Goal: Information Seeking & Learning: Learn about a topic

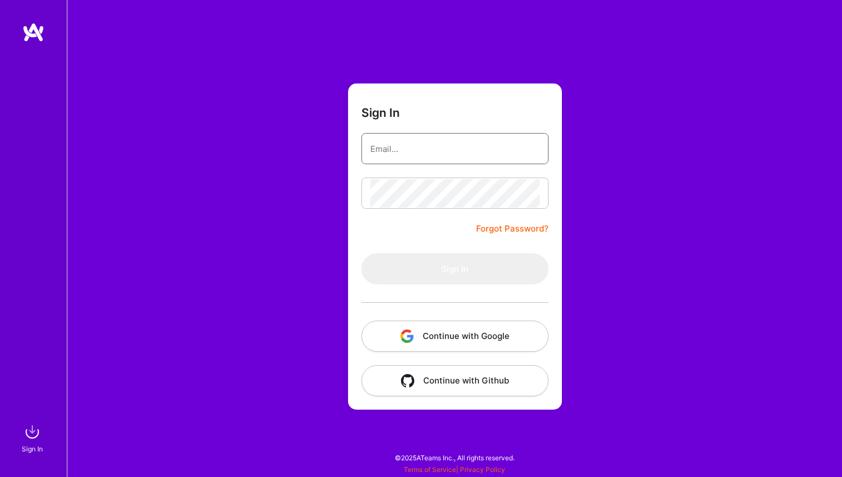
type input "agajdy@gmail.com"
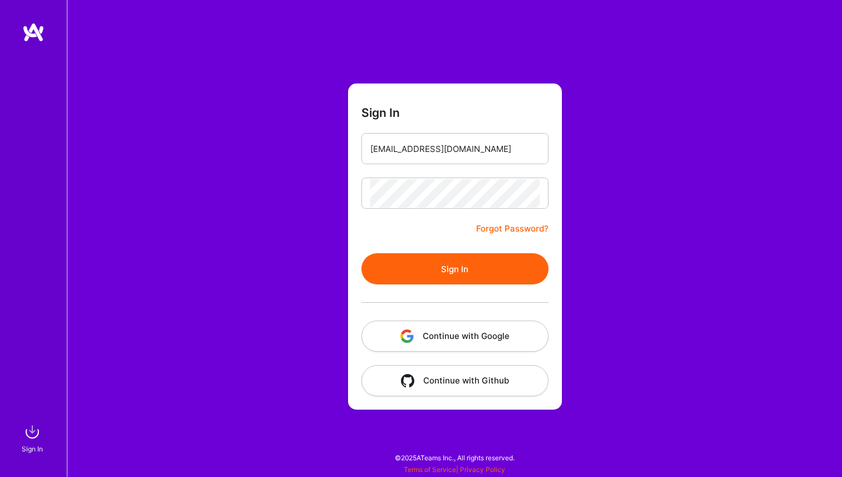
click at [439, 281] on button "Sign In" at bounding box center [454, 268] width 187 height 31
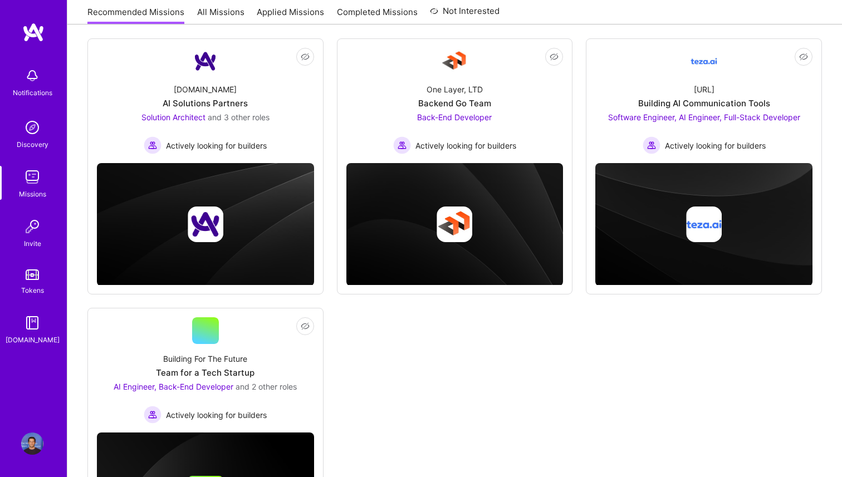
scroll to position [148, 0]
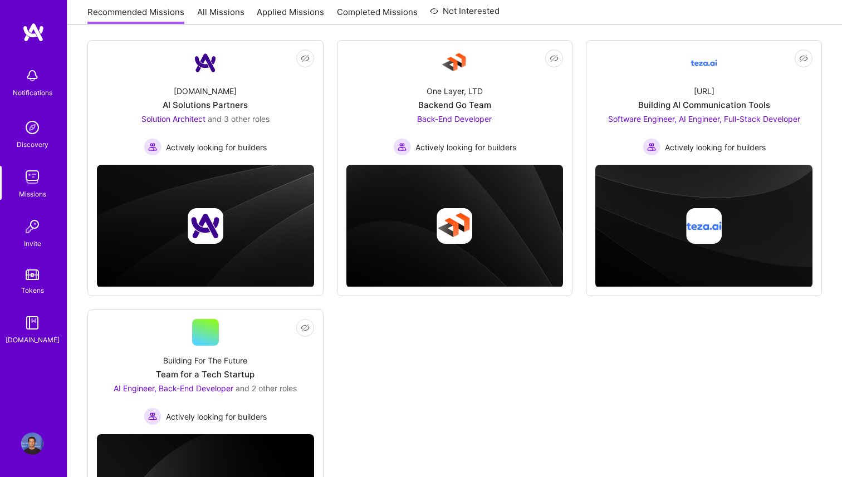
click at [326, 97] on div "Not Interested A.Team AI Solutions Partners Solution Architect and 3 other role…" at bounding box center [454, 303] width 734 height 526
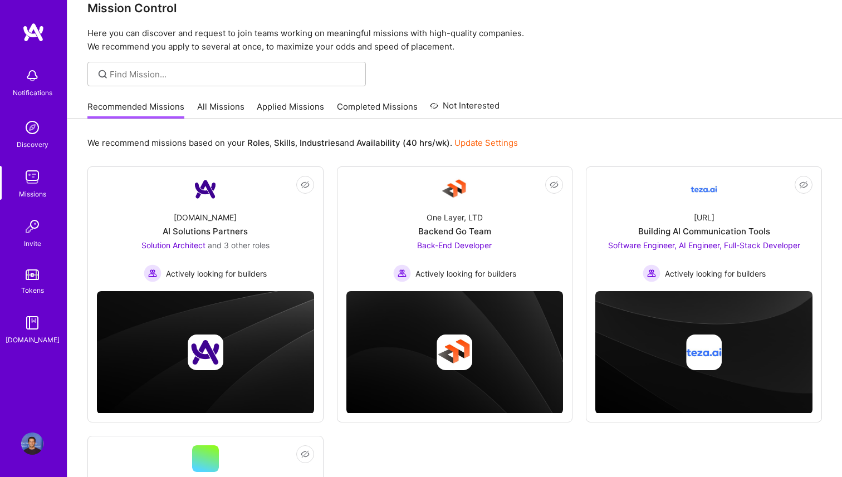
scroll to position [0, 0]
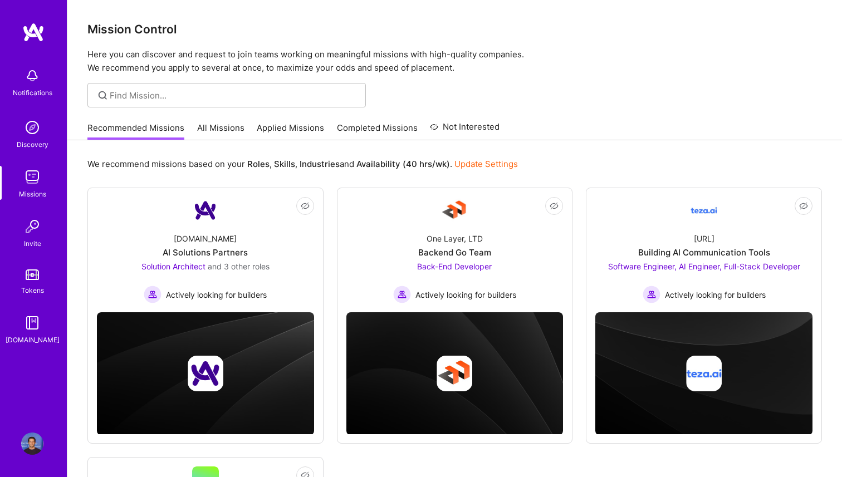
click at [231, 129] on link "All Missions" at bounding box center [220, 131] width 47 height 18
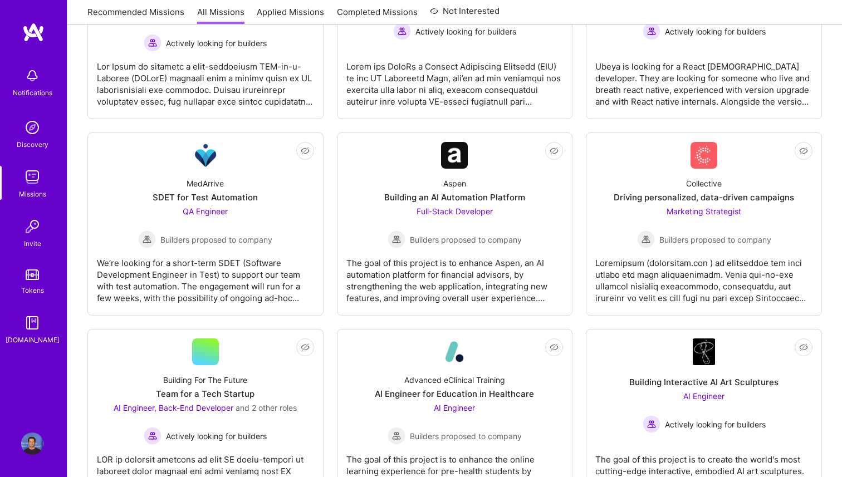
scroll to position [287, 0]
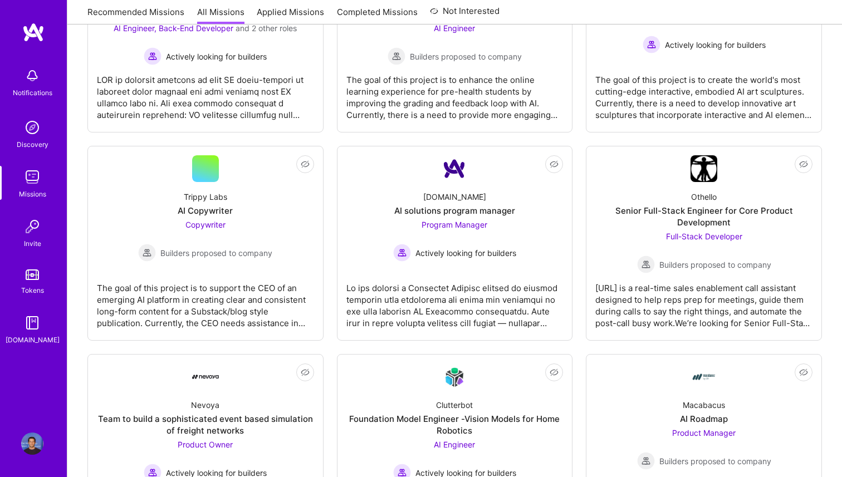
scroll to position [690, 0]
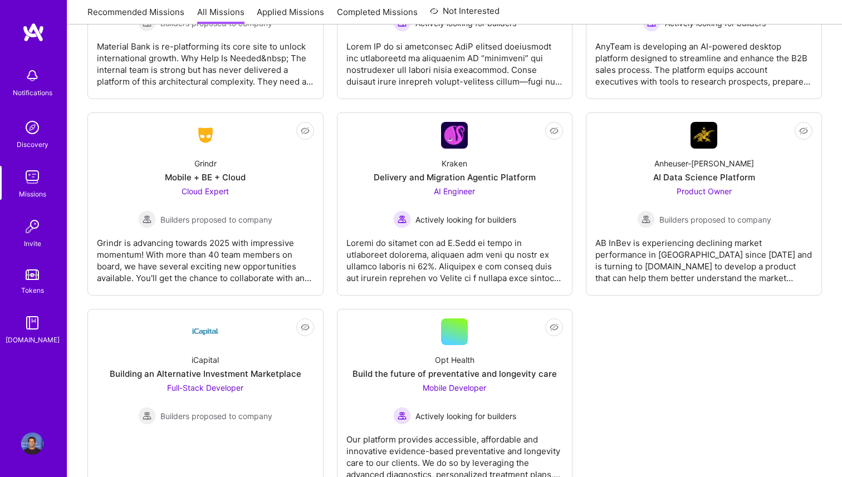
scroll to position [2788, 0]
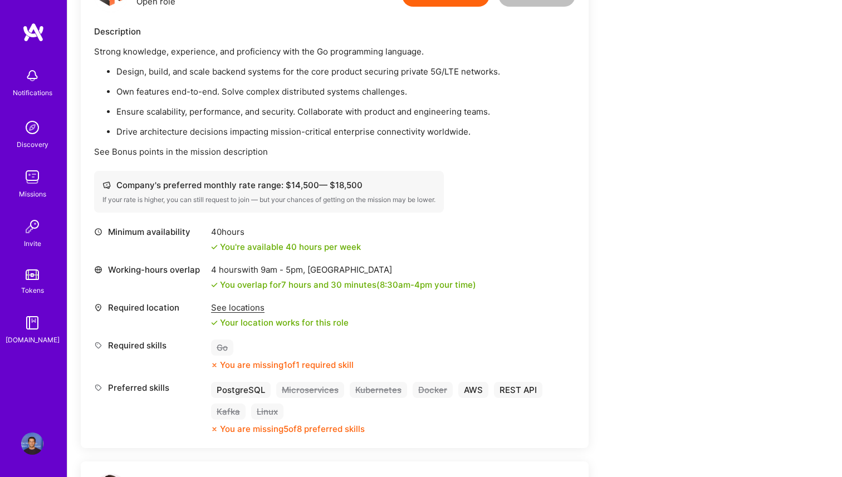
scroll to position [308, 0]
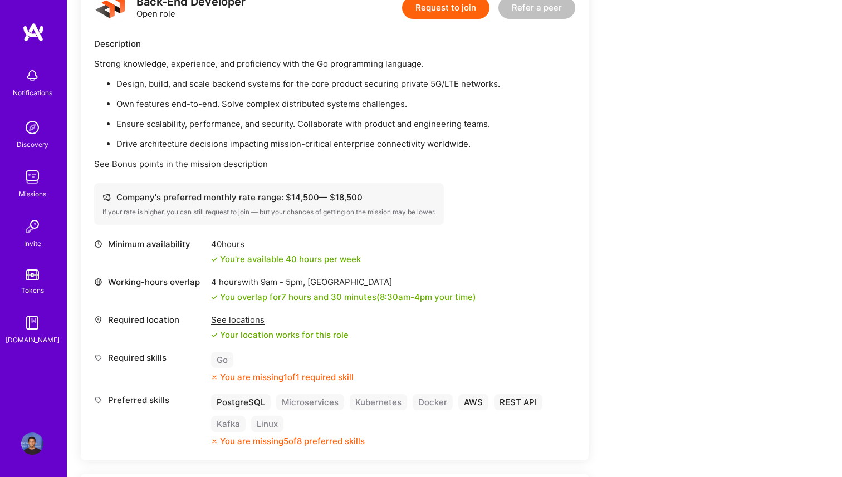
drag, startPoint x: 335, startPoint y: 194, endPoint x: 367, endPoint y: 197, distance: 32.4
click at [367, 197] on div "Company's preferred monthly rate range: $ 14,500 — $ 18,500" at bounding box center [268, 197] width 333 height 12
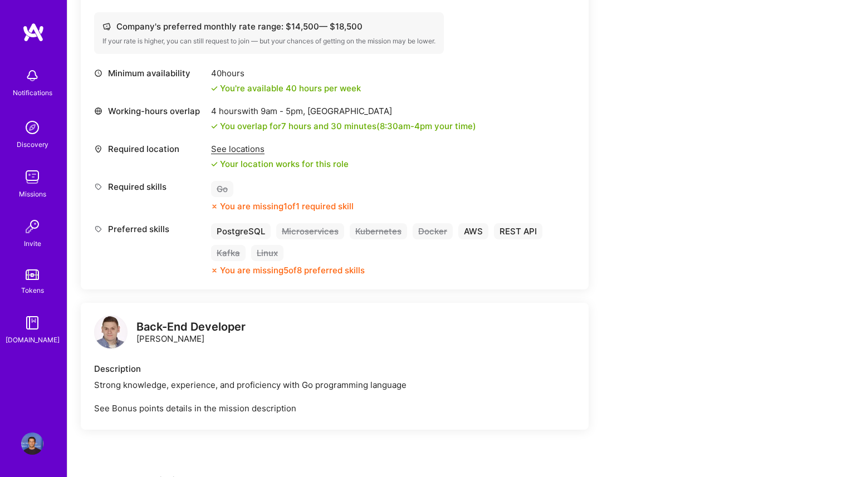
scroll to position [473, 0]
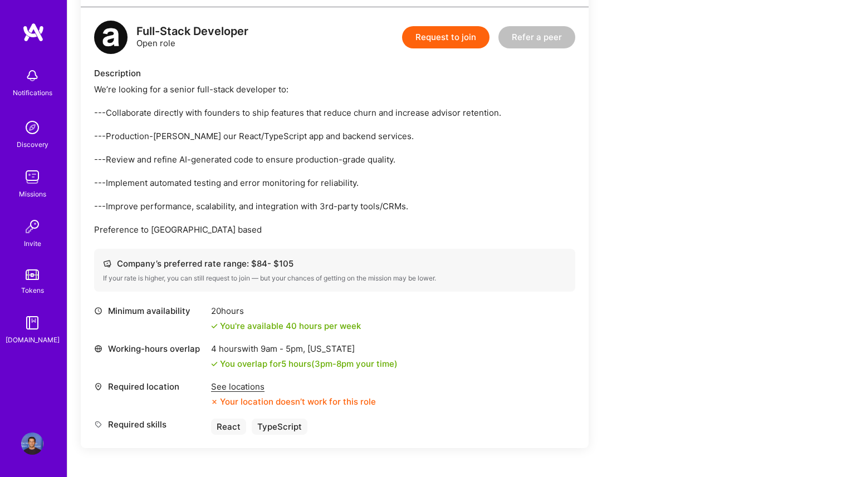
scroll to position [300, 0]
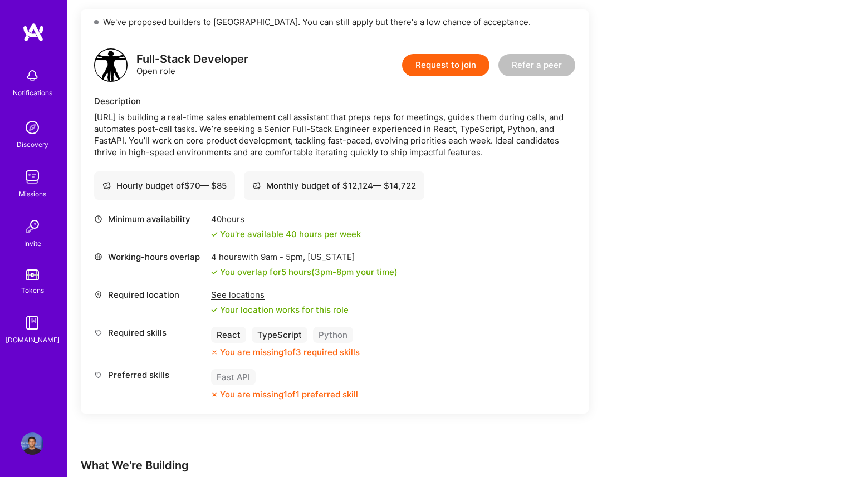
scroll to position [266, 0]
